Goal: Information Seeking & Learning: Learn about a topic

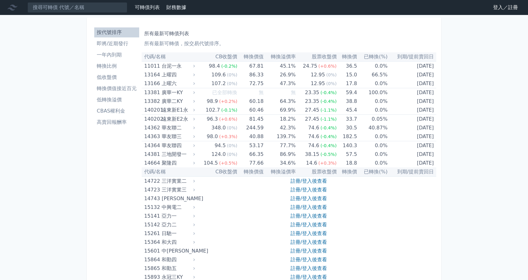
click at [119, 102] on li "低轉換溢價" at bounding box center [116, 99] width 45 height 7
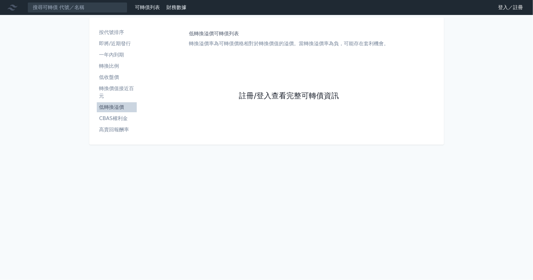
click at [244, 95] on link "註冊/登入查看完整可轉債資訊" at bounding box center [289, 96] width 100 height 10
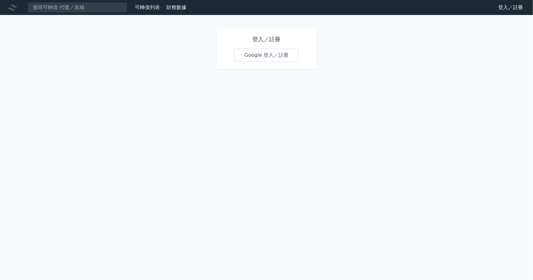
click at [254, 55] on link "Google 登入／註冊" at bounding box center [266, 55] width 65 height 13
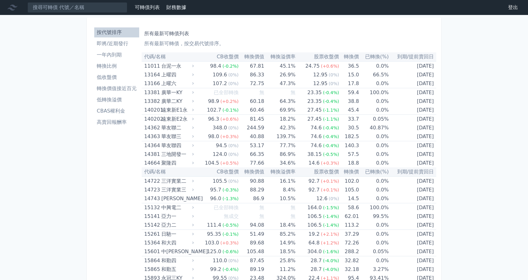
click at [108, 97] on li "低轉換溢價" at bounding box center [116, 99] width 45 height 7
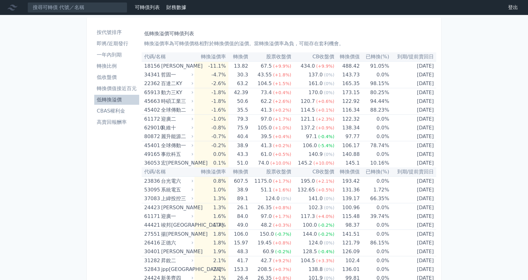
click at [103, 90] on li "轉換價值接近百元" at bounding box center [116, 88] width 45 height 7
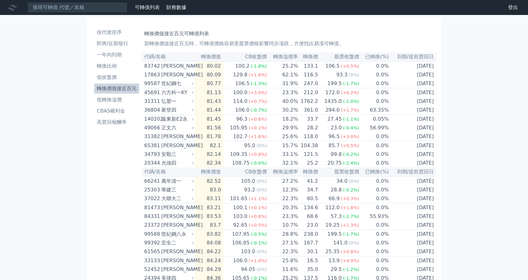
click at [104, 41] on li "即將/近期發行" at bounding box center [116, 43] width 45 height 7
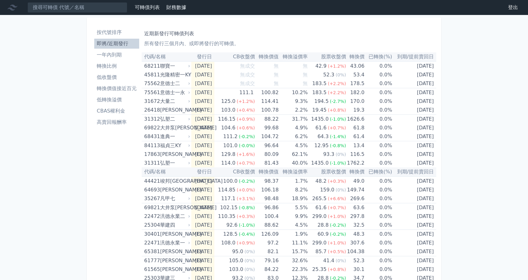
click at [106, 34] on li "按代號排序" at bounding box center [116, 32] width 45 height 7
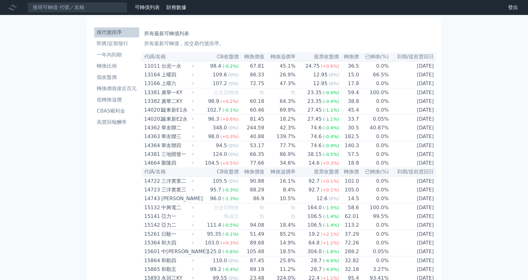
click at [114, 98] on li "低轉換溢價" at bounding box center [116, 99] width 45 height 7
